Goal: Information Seeking & Learning: Learn about a topic

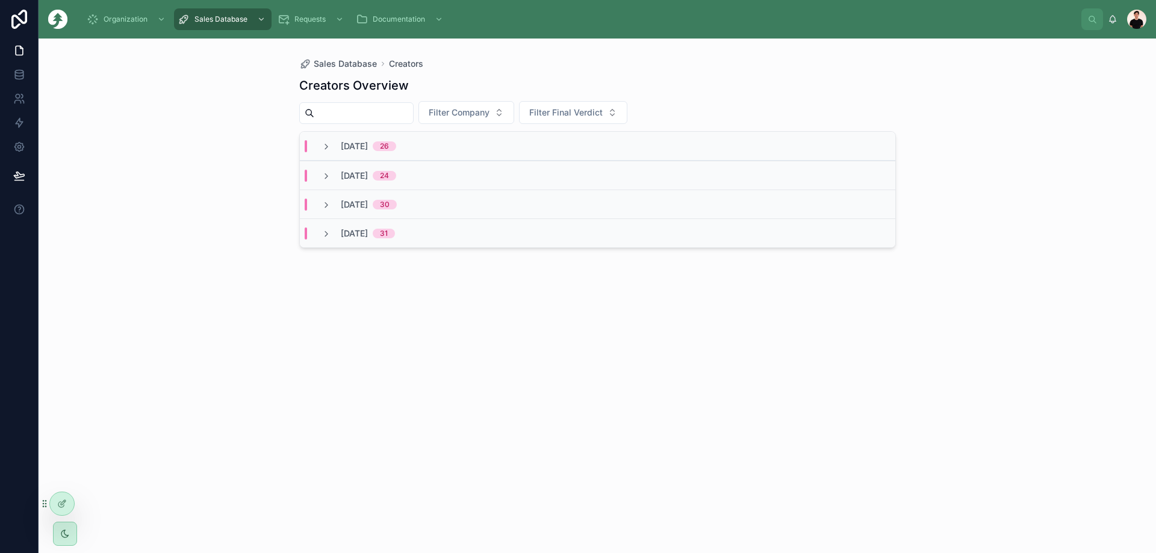
click at [411, 141] on div "[DATE] 26" at bounding box center [359, 146] width 104 height 12
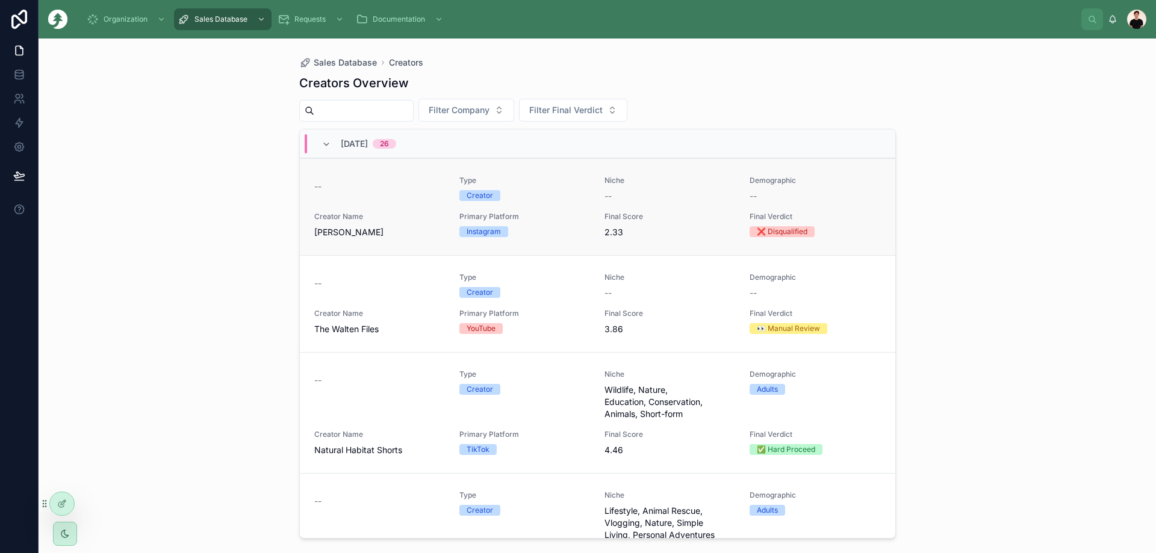
click at [553, 186] on div "Type Creator" at bounding box center [525, 188] width 131 height 25
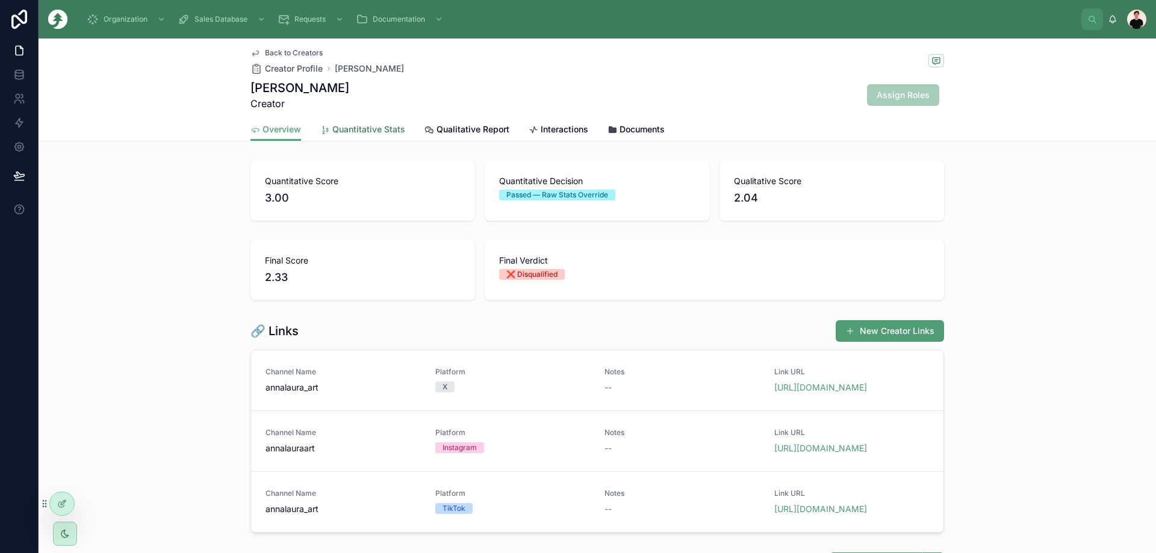
click at [357, 135] on span "Quantitative Stats" at bounding box center [368, 129] width 73 height 12
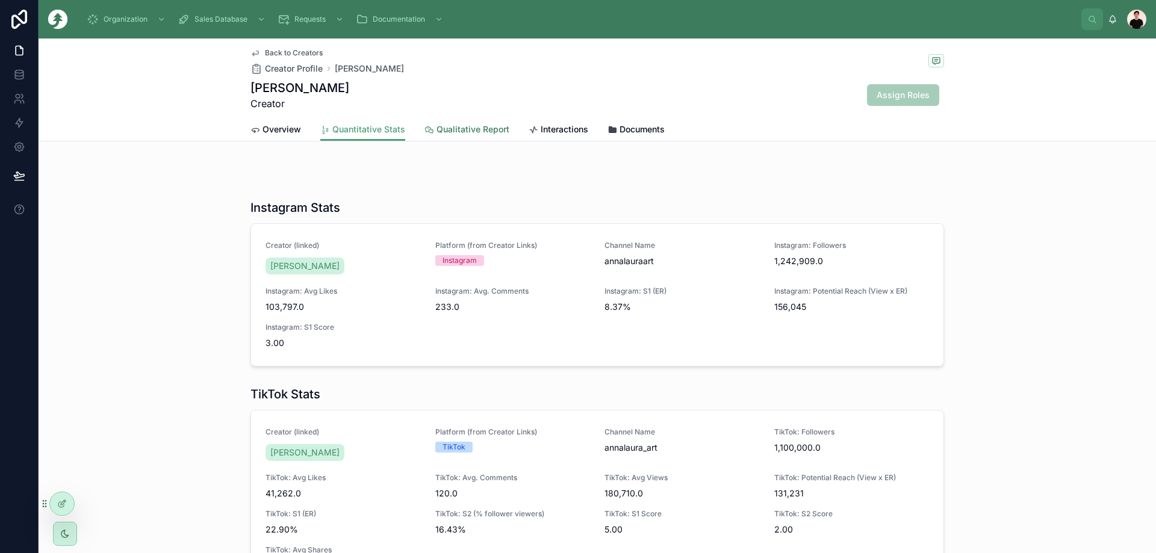
click at [430, 136] on link "Qualitative Report" at bounding box center [467, 131] width 85 height 24
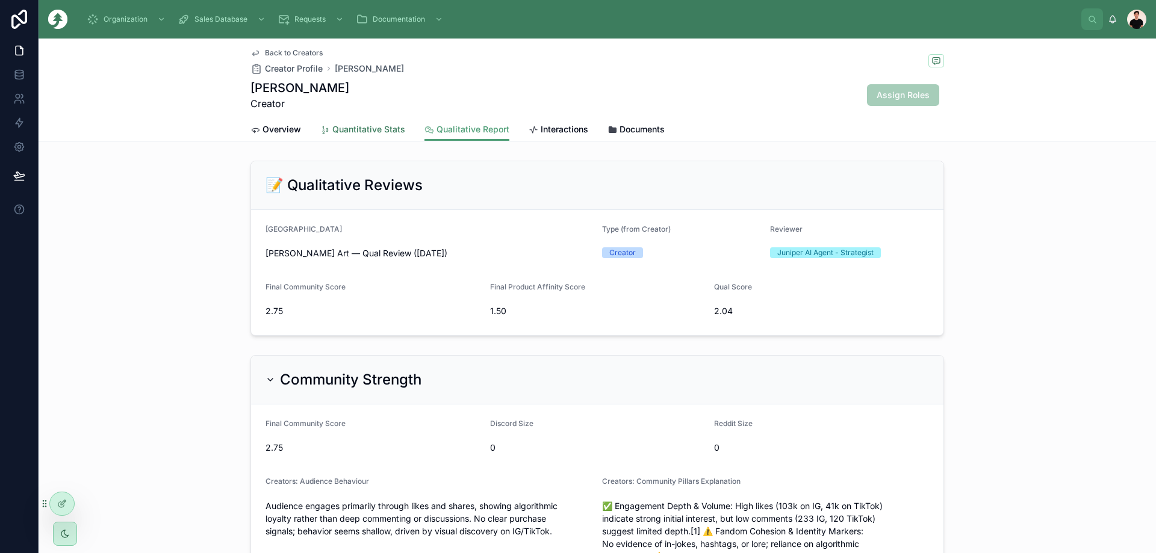
click at [358, 126] on span "Quantitative Stats" at bounding box center [368, 129] width 73 height 12
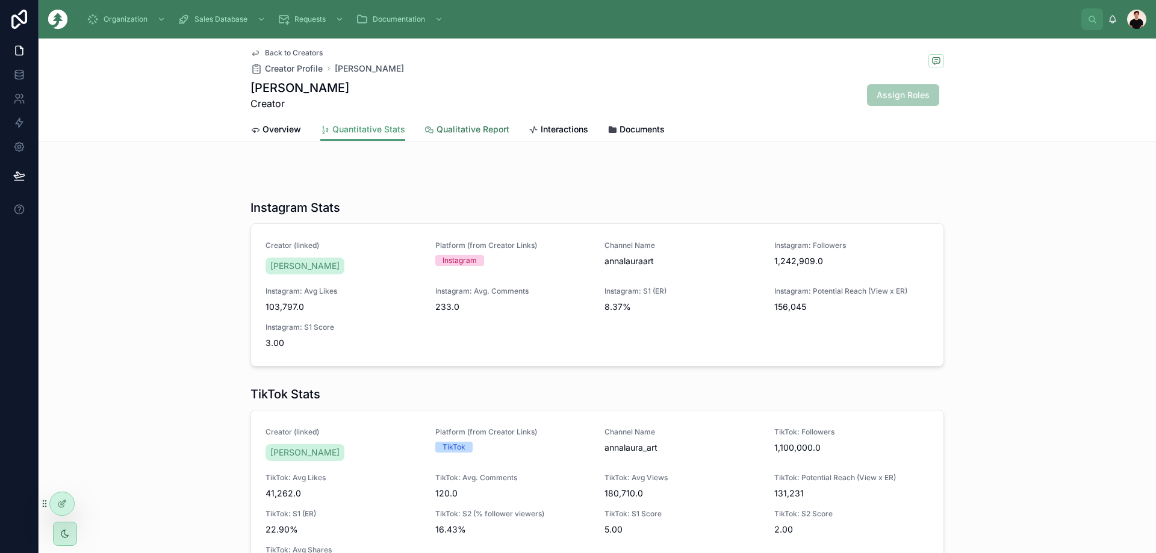
click at [441, 134] on span "Qualitative Report" at bounding box center [473, 129] width 73 height 12
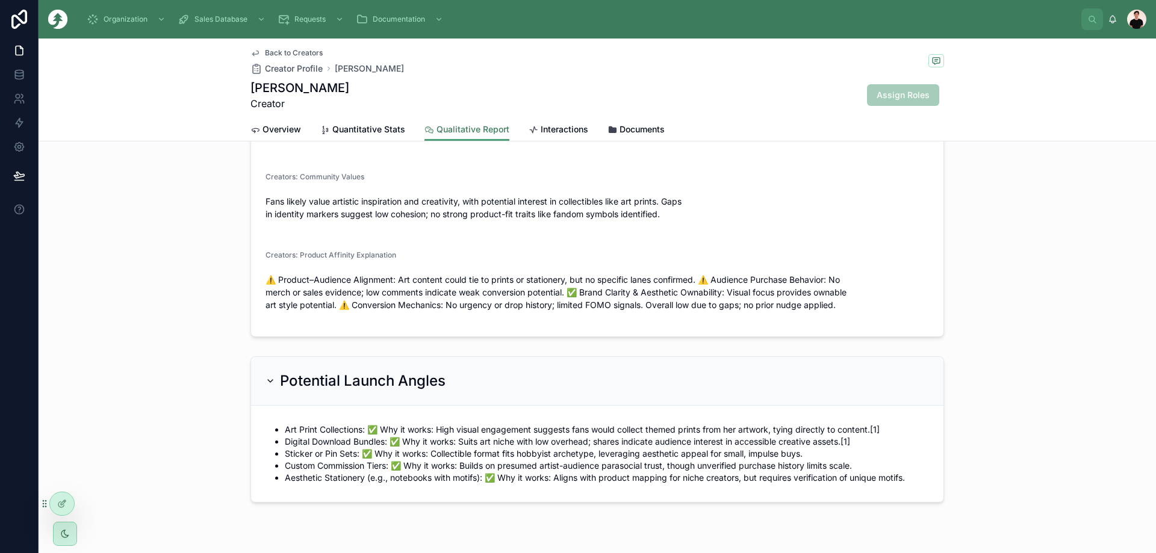
scroll to position [858, 0]
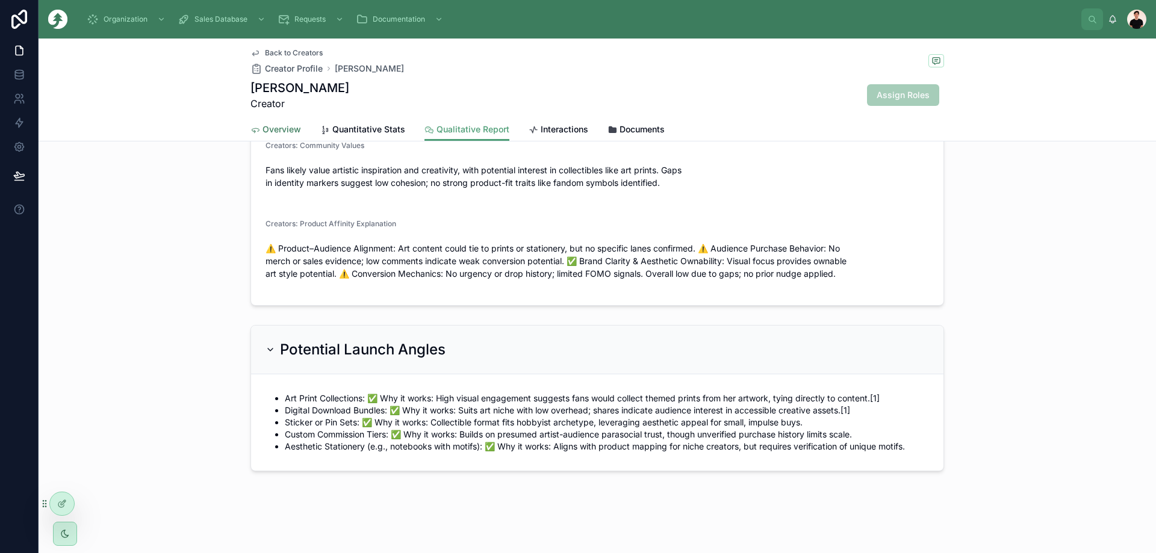
click at [263, 128] on span "Overview" at bounding box center [282, 129] width 39 height 12
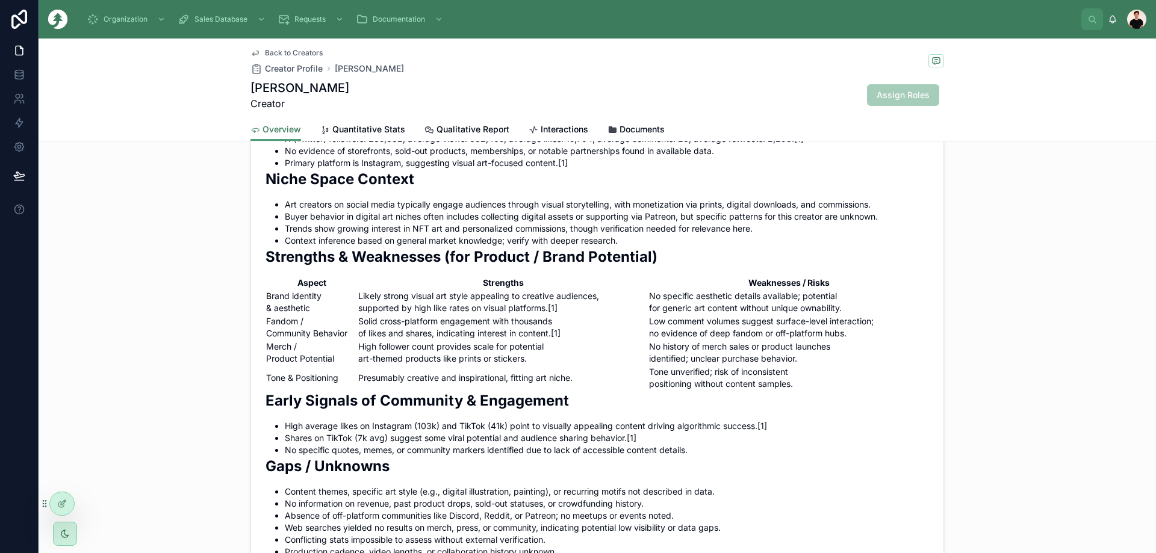
scroll to position [797, 0]
click at [255, 348] on form "Overview - [URL] RESEARCH PRO [PERSON_NAME] Art is a creator focused on art con…" at bounding box center [597, 325] width 693 height 658
click at [255, 329] on icon at bounding box center [259, 325] width 10 height 10
click at [485, 390] on td "Presumably creative and inspirational, fitting art niche." at bounding box center [503, 377] width 291 height 25
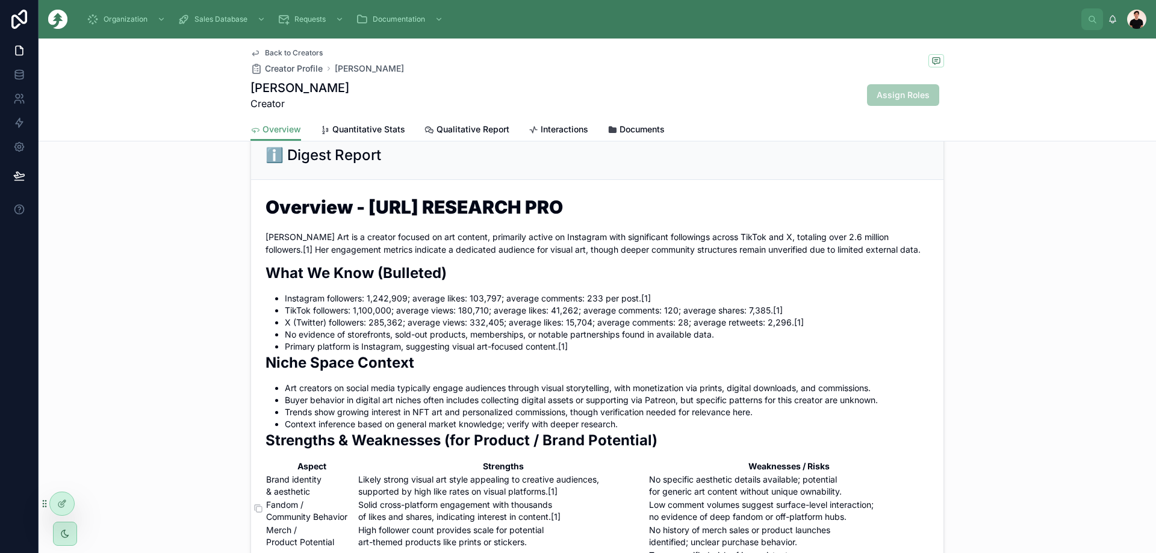
scroll to position [617, 0]
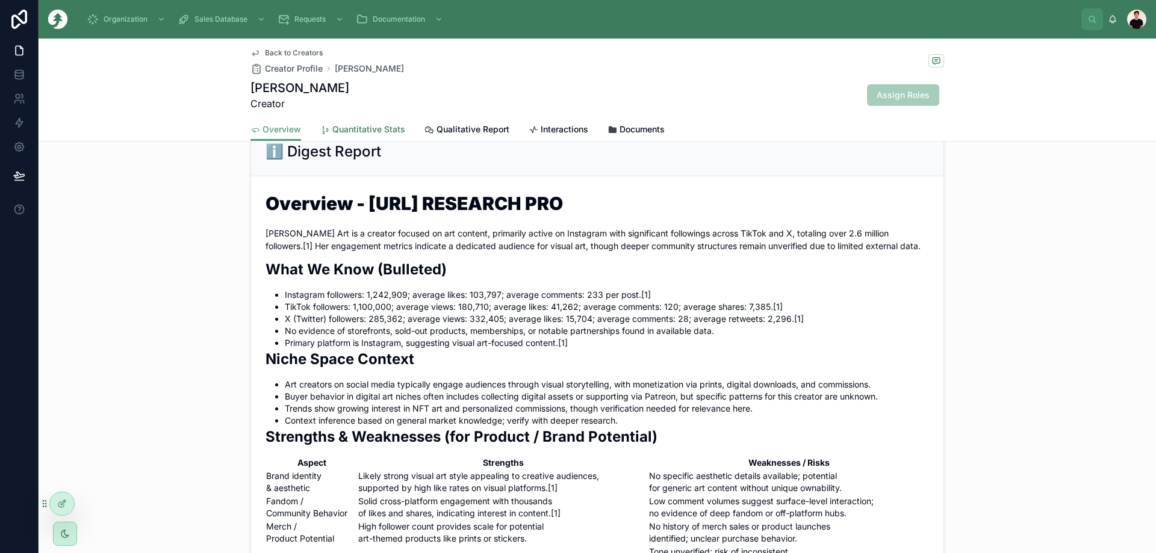
click at [370, 131] on span "Quantitative Stats" at bounding box center [368, 129] width 73 height 12
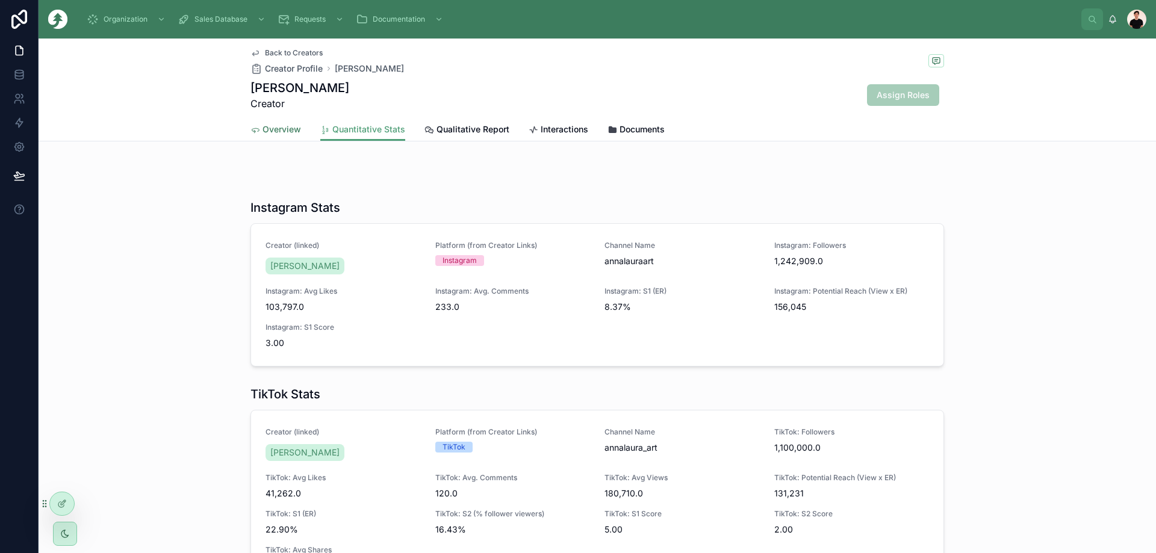
click at [272, 131] on span "Overview" at bounding box center [282, 129] width 39 height 12
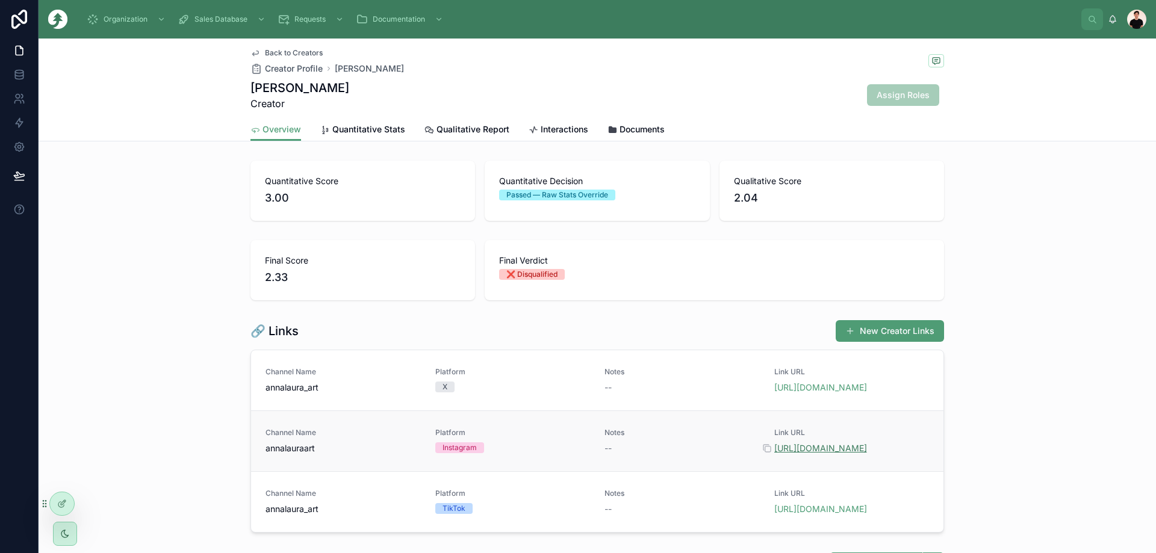
click at [828, 451] on link "[URL][DOMAIN_NAME]" at bounding box center [821, 448] width 93 height 10
